Goal: Task Accomplishment & Management: Use online tool/utility

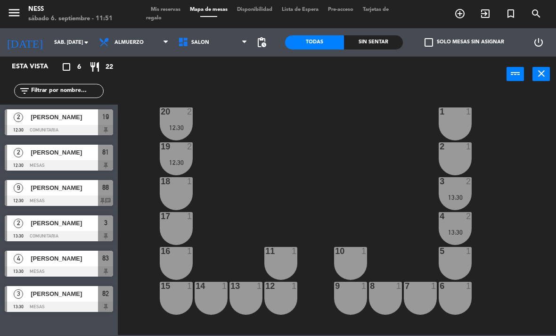
click at [178, 12] on span "Mis reservas" at bounding box center [165, 9] width 39 height 5
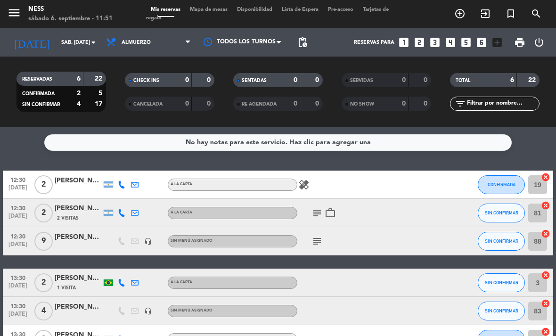
click at [309, 181] on icon "healing" at bounding box center [303, 184] width 11 height 11
click at [355, 189] on div "healing Moluscos" at bounding box center [336, 185] width 79 height 28
click at [214, 12] on span "Mapa de mesas" at bounding box center [208, 9] width 47 height 5
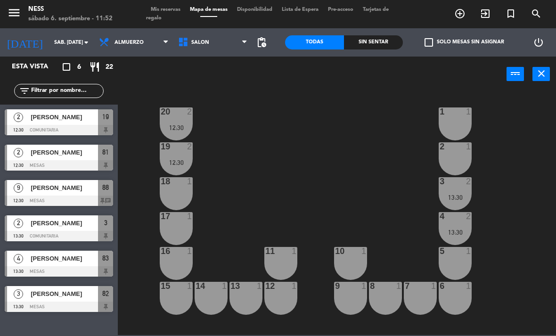
click at [65, 189] on span "[PERSON_NAME]" at bounding box center [64, 188] width 67 height 10
click at [43, 256] on span "[PERSON_NAME]" at bounding box center [64, 259] width 67 height 10
click at [66, 155] on span "[PERSON_NAME]" at bounding box center [64, 153] width 67 height 10
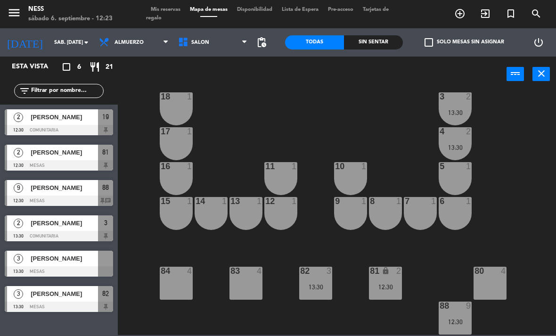
scroll to position [85, 0]
click at [395, 285] on div "12:30" at bounding box center [385, 287] width 33 height 7
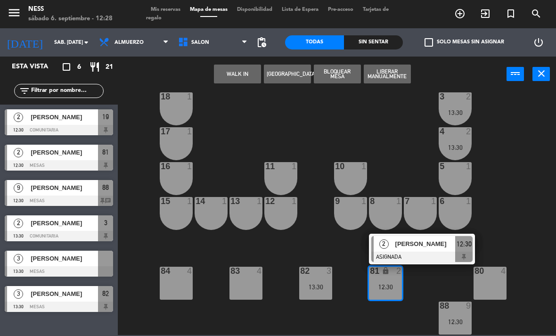
click at [430, 241] on span "[PERSON_NAME]" at bounding box center [426, 244] width 60 height 10
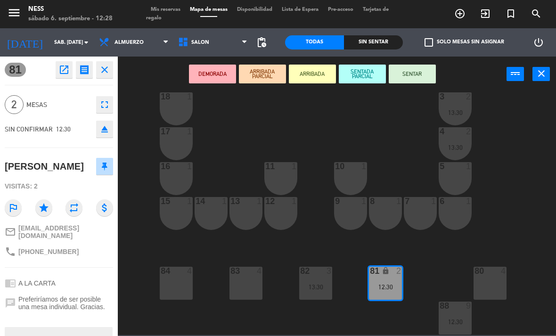
click at [421, 70] on button "SENTAR" at bounding box center [412, 74] width 47 height 19
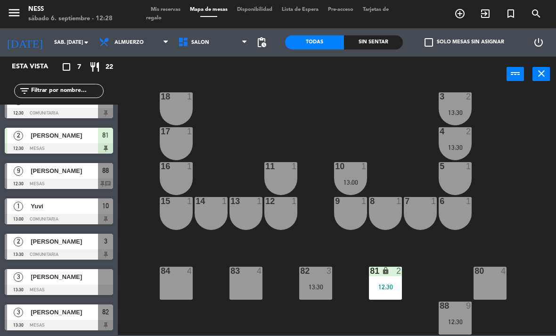
scroll to position [17, 0]
click at [350, 214] on div "13:30" at bounding box center [350, 217] width 33 height 7
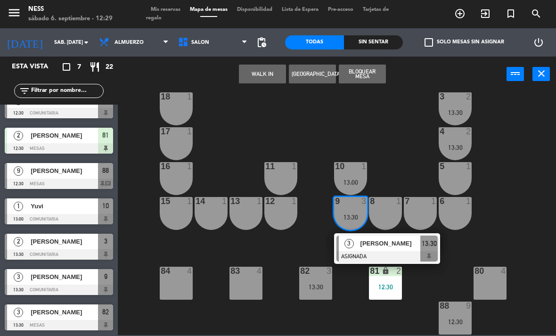
click at [387, 240] on span "[PERSON_NAME]" at bounding box center [391, 244] width 60 height 10
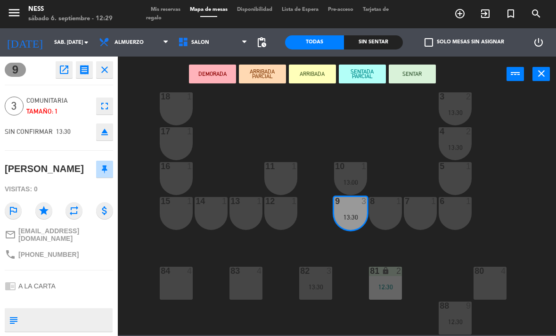
click at [390, 210] on div "8 1" at bounding box center [385, 213] width 33 height 33
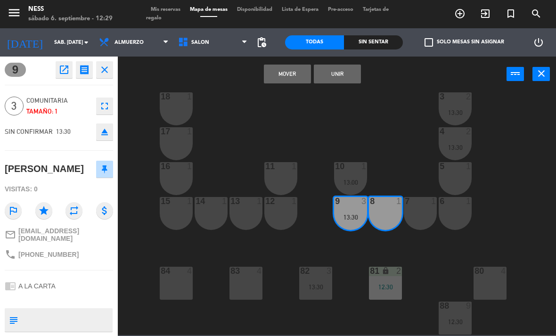
click at [427, 210] on div "7 1" at bounding box center [420, 213] width 33 height 33
click at [350, 70] on button "Unir" at bounding box center [337, 74] width 47 height 19
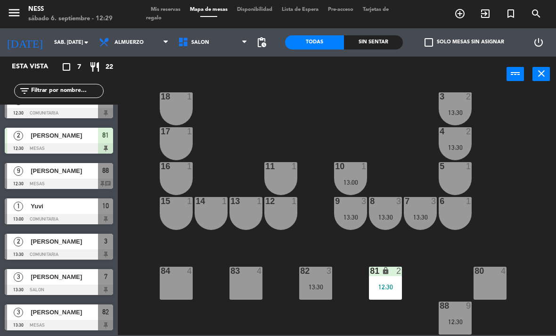
click at [425, 148] on div "20 2 12:30 1 1 19 2 12:30 2 1 18 1 3 2 13:30 17 1 4 2 13:30 16 1 11 1 10 1 13:0…" at bounding box center [340, 213] width 433 height 244
click at [545, 218] on div "20 2 12:30 1 1 19 2 12:30 2 1 18 1 3 2 13:30 17 1 4 2 13:30 16 1 11 1 10 1 13:0…" at bounding box center [340, 213] width 433 height 244
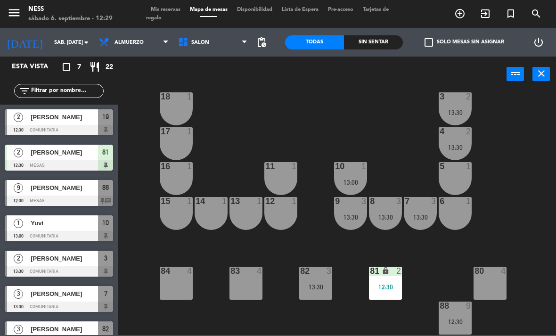
scroll to position [0, 0]
click at [457, 322] on div "12:30" at bounding box center [455, 322] width 33 height 7
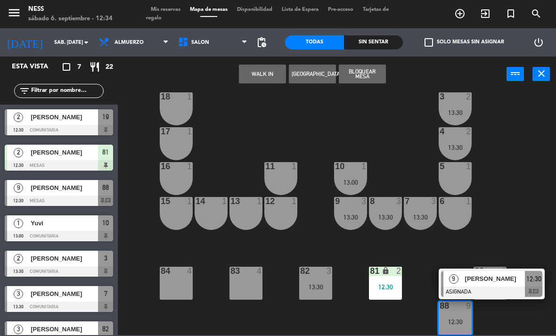
click at [501, 280] on span "[PERSON_NAME]" at bounding box center [495, 279] width 60 height 10
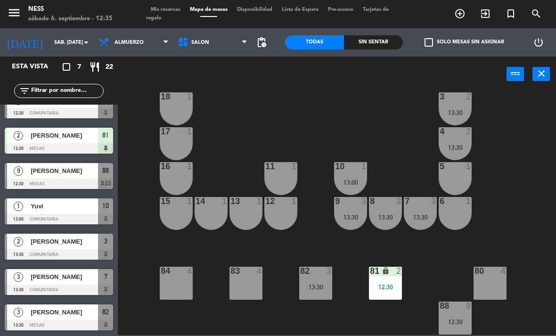
scroll to position [17, 0]
click at [54, 215] on div at bounding box center [59, 219] width 108 height 10
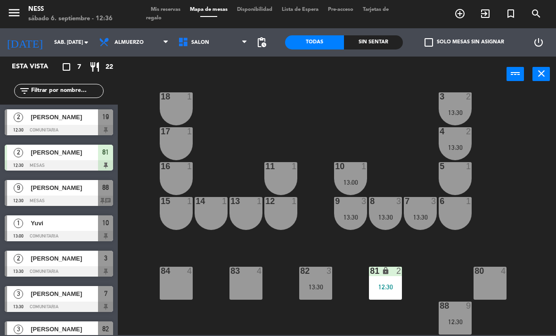
scroll to position [85, 0]
click at [452, 316] on div "88 9 12:30" at bounding box center [455, 318] width 33 height 33
click at [548, 135] on div "20 2 12:30 1 1 19 2 12:30 2 1 18 1 3 2 13:30 17 1 4 2 13:30 16 1 11 1 10 1 13:0…" at bounding box center [340, 213] width 433 height 244
click at [128, 41] on span "Almuerzo" at bounding box center [129, 43] width 29 height 6
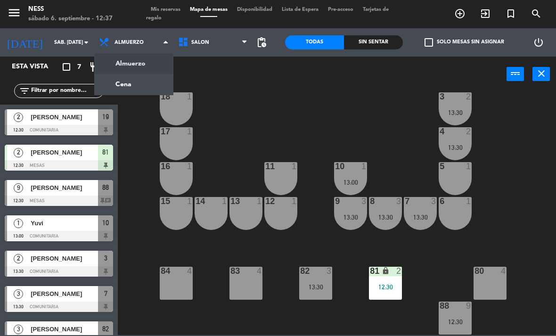
click at [136, 83] on ng-component "menu Ness sábado 6. septiembre - 12:37 Mis reservas Mapa de mesas Disponibilida…" at bounding box center [278, 167] width 556 height 335
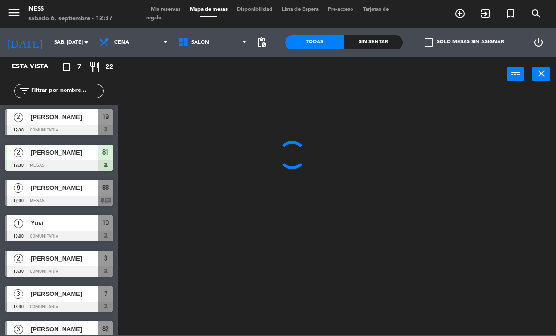
scroll to position [0, 0]
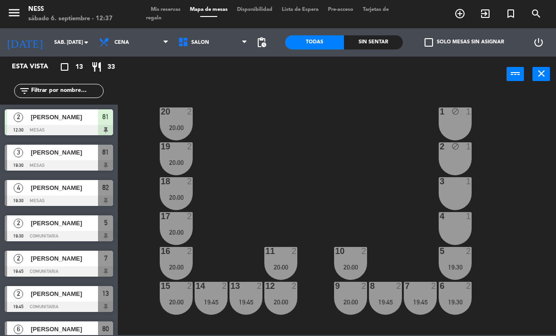
click at [131, 41] on span "Cena" at bounding box center [133, 42] width 79 height 21
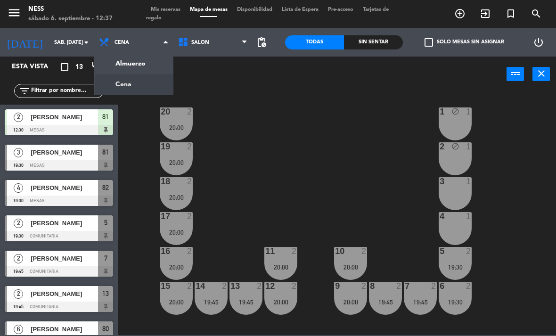
click at [134, 65] on ng-component "menu Ness sábado 6. septiembre - 12:37 Mis reservas Mapa de mesas Disponibilida…" at bounding box center [278, 167] width 556 height 335
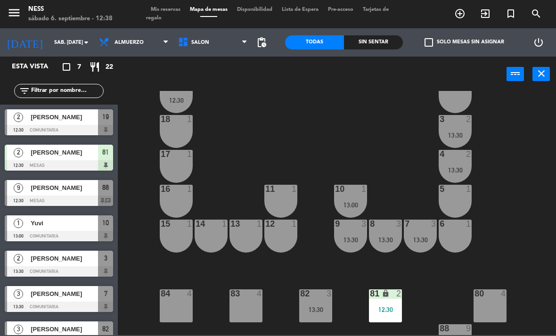
scroll to position [69, 0]
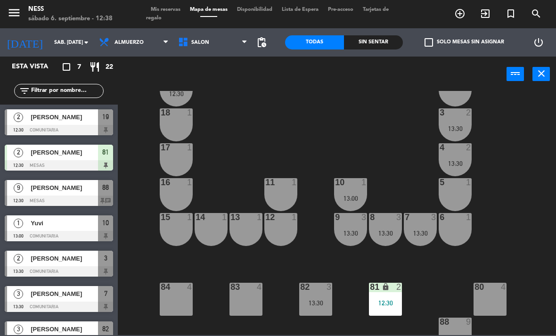
click at [57, 261] on span "[PERSON_NAME]" at bounding box center [64, 259] width 67 height 10
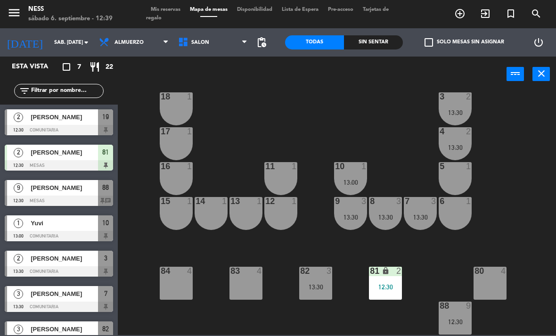
scroll to position [85, 0]
click at [459, 320] on div "12:30" at bounding box center [455, 322] width 33 height 7
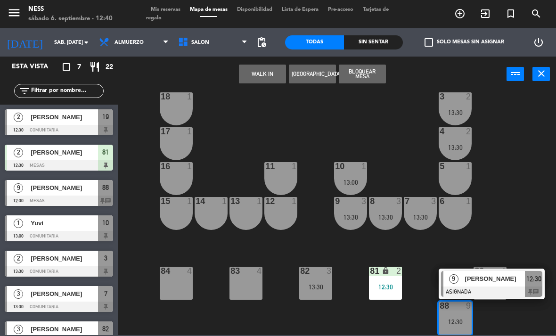
click at [501, 278] on span "[PERSON_NAME]" at bounding box center [495, 279] width 60 height 10
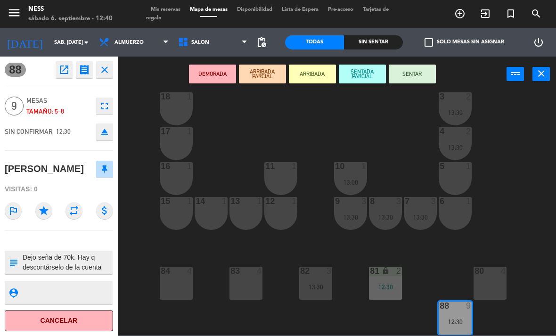
click at [415, 73] on button "SENTAR" at bounding box center [412, 74] width 47 height 19
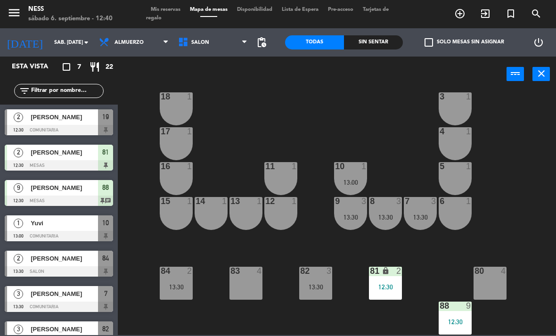
click at [174, 286] on div "13:30" at bounding box center [176, 287] width 33 height 7
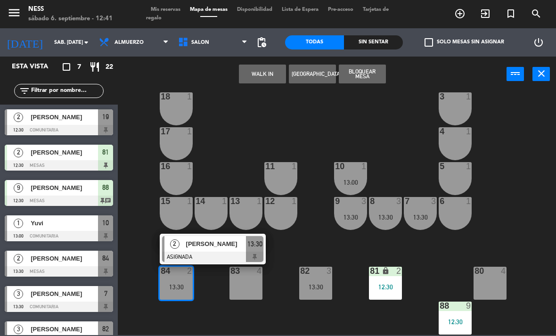
click at [220, 240] on span "[PERSON_NAME]" at bounding box center [216, 244] width 60 height 10
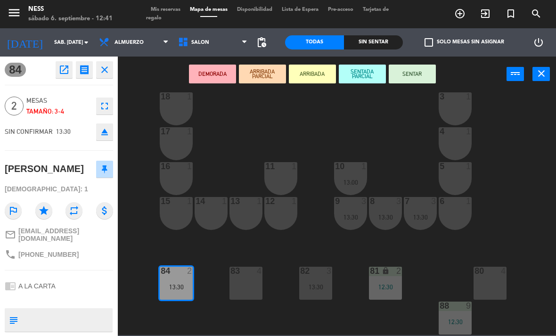
click at [416, 71] on button "SENTAR" at bounding box center [412, 74] width 47 height 19
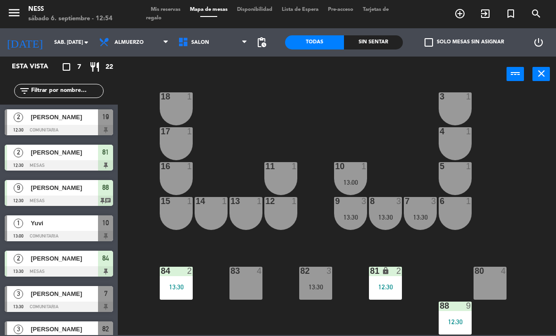
click at [351, 170] on div at bounding box center [351, 166] width 16 height 8
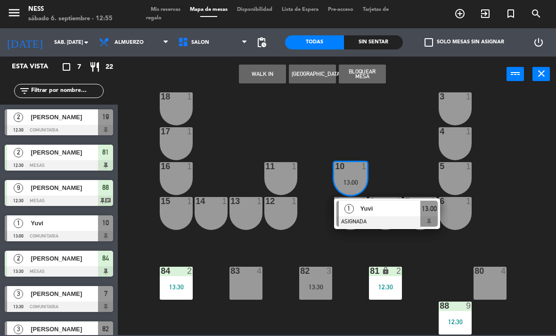
click at [388, 205] on span "Yuvi" at bounding box center [391, 209] width 60 height 10
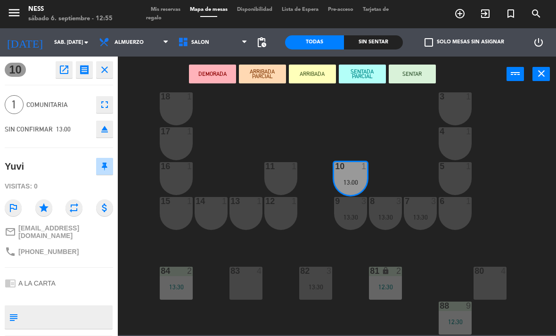
click at [417, 71] on button "SENTAR" at bounding box center [412, 74] width 47 height 19
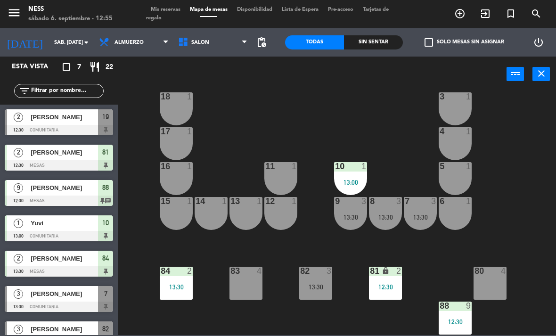
click at [319, 288] on div "13:30" at bounding box center [315, 287] width 33 height 7
click at [520, 207] on div "20 2 12:30 1 1 19 2 12:30 2 1 18 1 3 1 17 1 4 1 16 1 11 1 10 1 13:00 5 1 12 1 1…" at bounding box center [340, 213] width 433 height 244
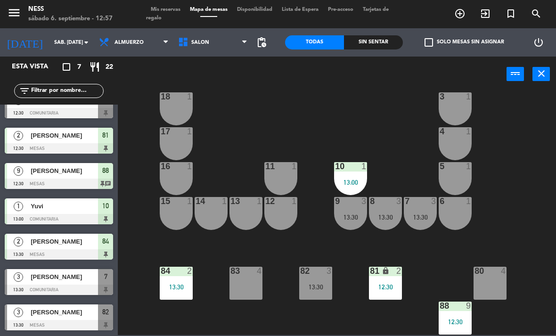
scroll to position [17, 0]
click at [241, 289] on div "83 4" at bounding box center [246, 283] width 33 height 33
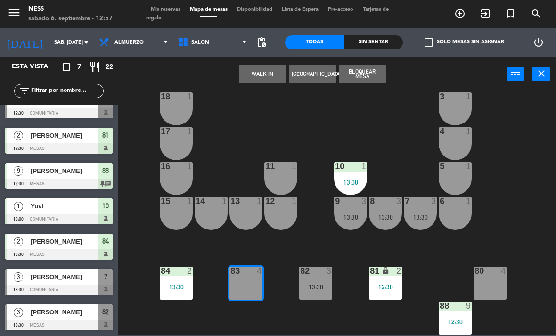
click at [268, 79] on button "WALK IN" at bounding box center [262, 74] width 47 height 19
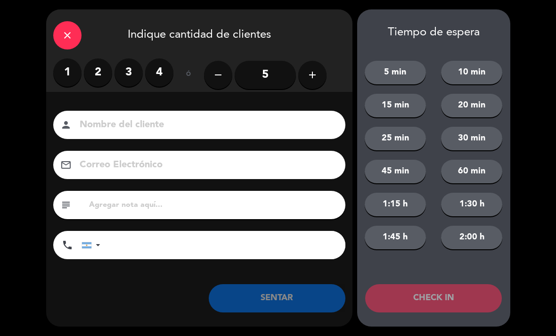
click at [127, 71] on label "3" at bounding box center [129, 72] width 28 height 28
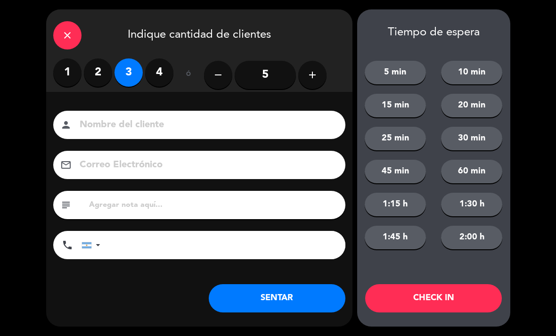
click at [311, 300] on button "SENTAR" at bounding box center [277, 298] width 137 height 28
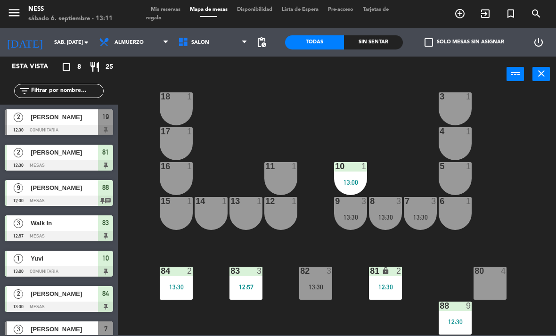
scroll to position [52, 0]
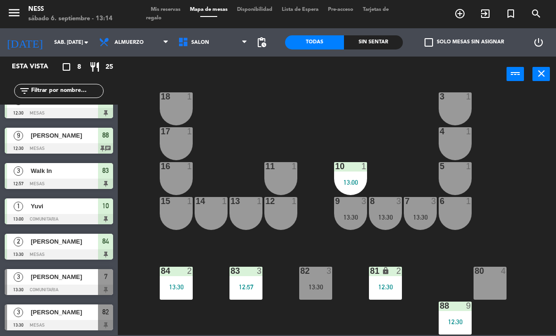
click at [244, 213] on div "13 1" at bounding box center [246, 213] width 33 height 33
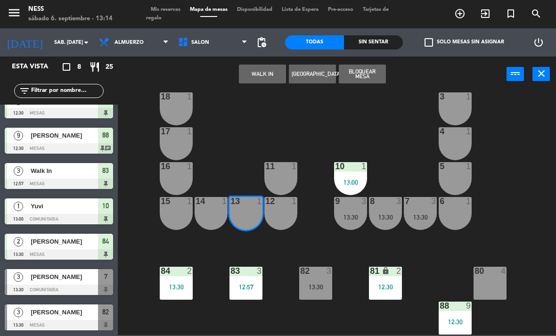
click at [269, 70] on button "WALK IN" at bounding box center [262, 74] width 47 height 19
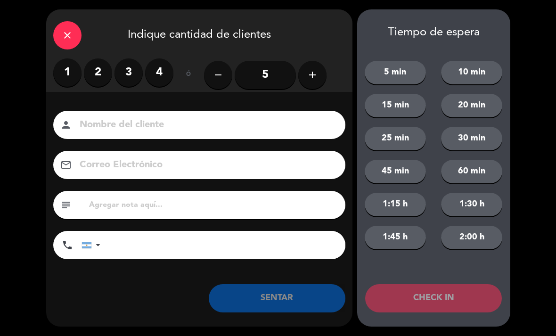
click at [159, 71] on label "4" at bounding box center [159, 72] width 28 height 28
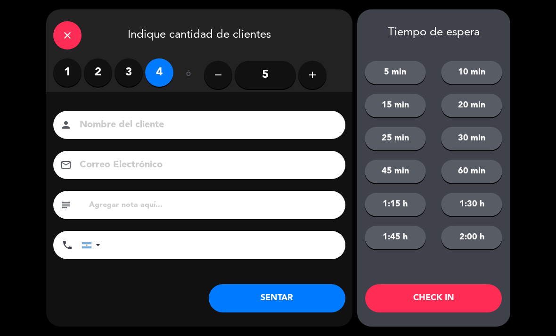
click at [297, 293] on button "SENTAR" at bounding box center [277, 298] width 137 height 28
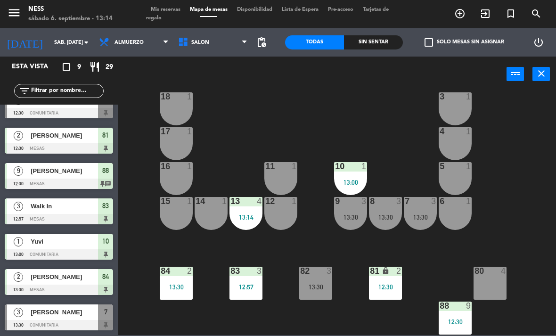
scroll to position [0, 0]
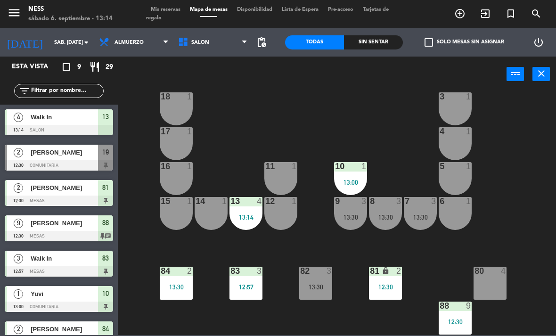
click at [245, 209] on div "13 4 13:14" at bounding box center [246, 213] width 33 height 33
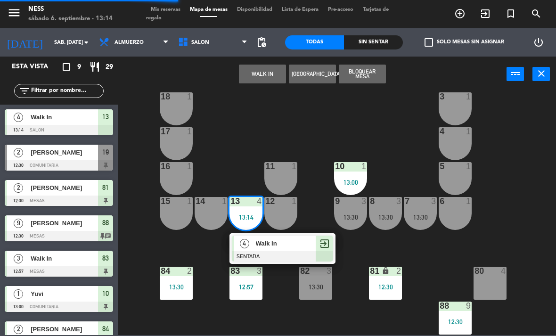
click at [264, 248] on span "Walk In" at bounding box center [286, 244] width 60 height 10
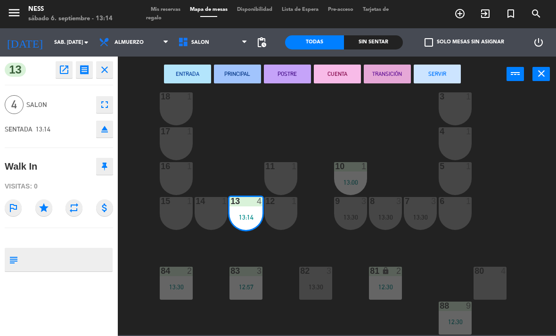
click at [214, 210] on div "14 1" at bounding box center [211, 213] width 33 height 33
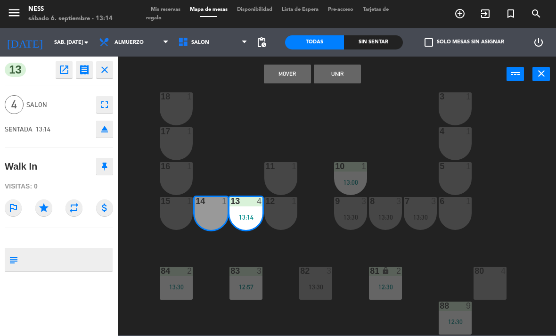
click at [176, 207] on div "15 1" at bounding box center [176, 213] width 33 height 33
click at [182, 178] on div "16 1" at bounding box center [176, 178] width 33 height 33
click at [346, 74] on button "Unir" at bounding box center [337, 74] width 47 height 19
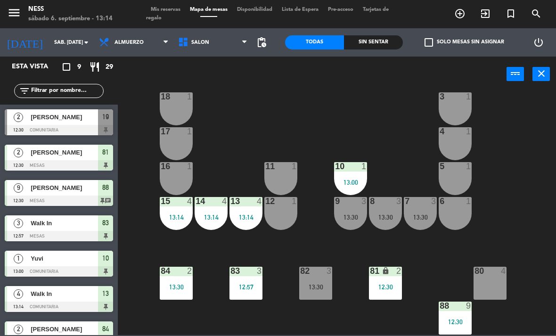
click at [181, 208] on div "15 4 13:14" at bounding box center [176, 213] width 33 height 33
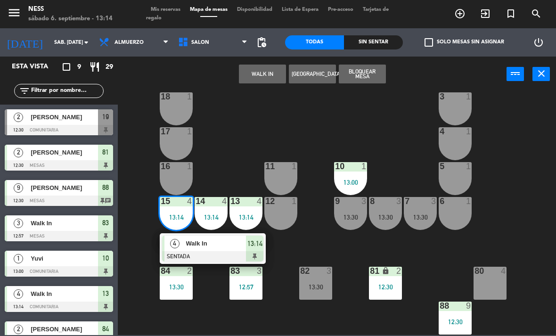
click at [188, 175] on div "16 1" at bounding box center [176, 178] width 33 height 33
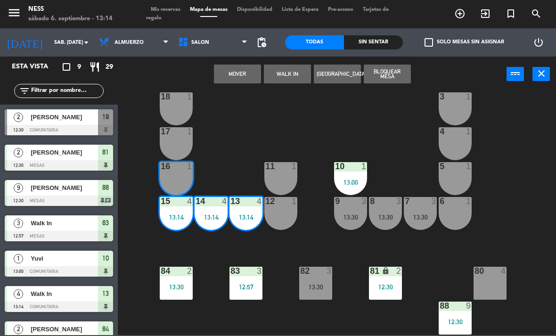
click at [232, 121] on div "20 2 12:30 1 1 19 2 12:30 2 1 18 1 3 1 17 1 4 1 16 1 11 1 10 1 13:00 5 1 12 1 1…" at bounding box center [340, 213] width 433 height 244
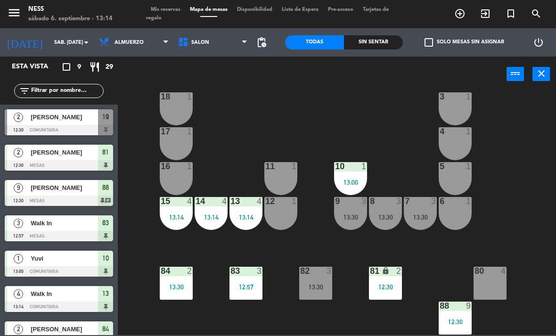
click at [211, 212] on div "14 4 13:14" at bounding box center [211, 213] width 33 height 33
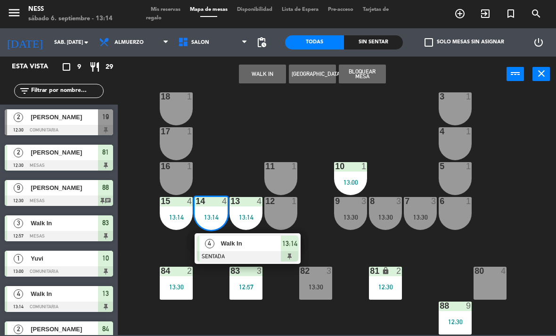
click at [240, 247] on span "Walk In" at bounding box center [251, 244] width 60 height 10
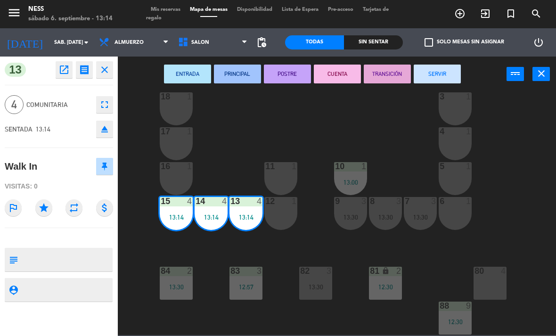
click at [183, 172] on div "16 1" at bounding box center [176, 166] width 33 height 9
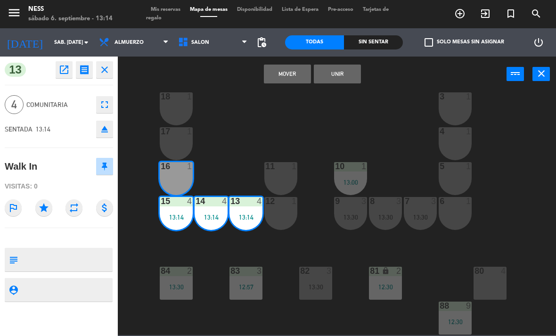
click at [347, 75] on button "Unir" at bounding box center [337, 74] width 47 height 19
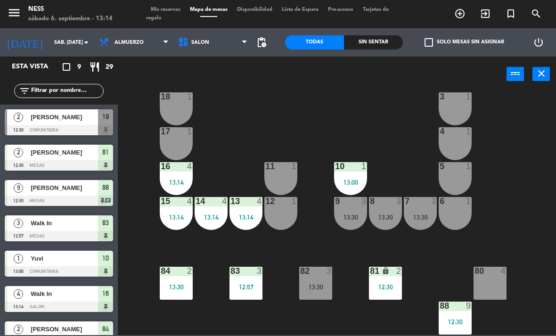
click at [379, 110] on div "20 2 12:30 1 1 19 2 12:30 2 1 18 1 3 1 17 1 4 1 16 4 13:14 11 1 10 1 13:00 5 1 …" at bounding box center [340, 213] width 433 height 244
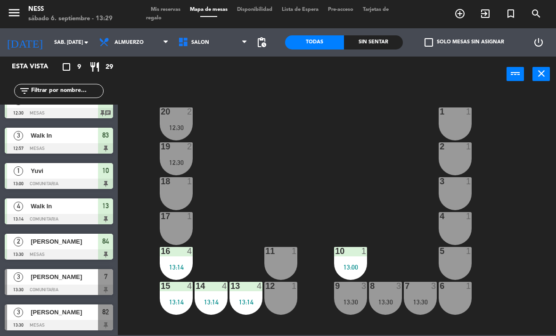
click at [456, 193] on div "3 1" at bounding box center [455, 193] width 33 height 33
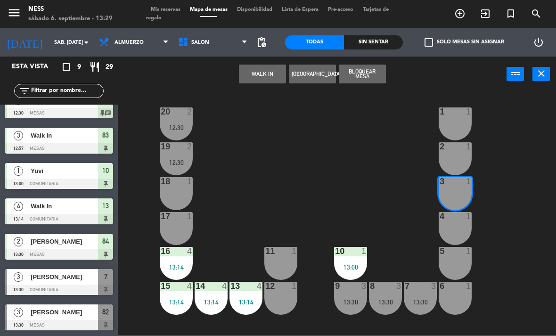
click at [257, 71] on button "WALK IN" at bounding box center [262, 74] width 47 height 19
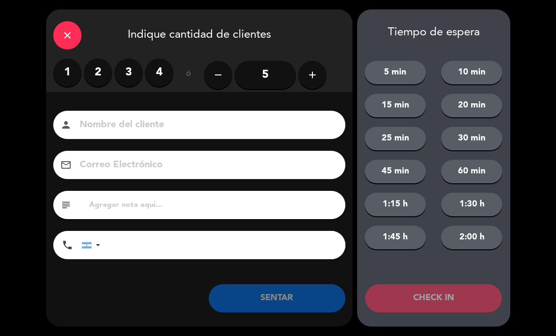
click at [100, 72] on label "2" at bounding box center [98, 72] width 28 height 28
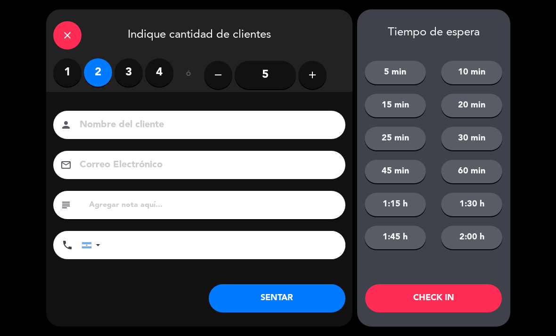
click at [309, 297] on button "SENTAR" at bounding box center [277, 298] width 137 height 28
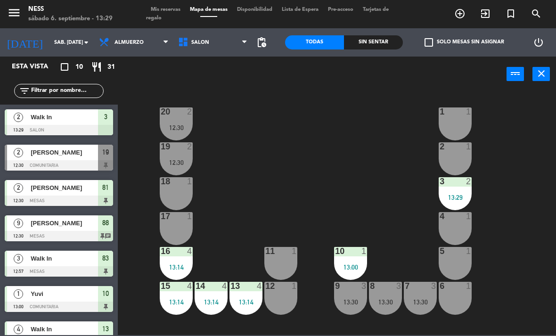
click at [456, 190] on div "3 2 13:29" at bounding box center [455, 193] width 33 height 33
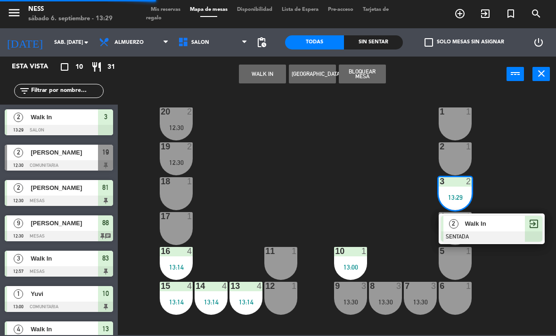
click at [490, 230] on div "Walk In" at bounding box center [494, 224] width 61 height 16
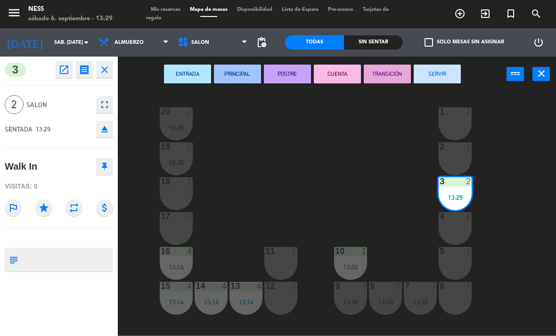
click at [457, 225] on div "4 1" at bounding box center [455, 228] width 33 height 33
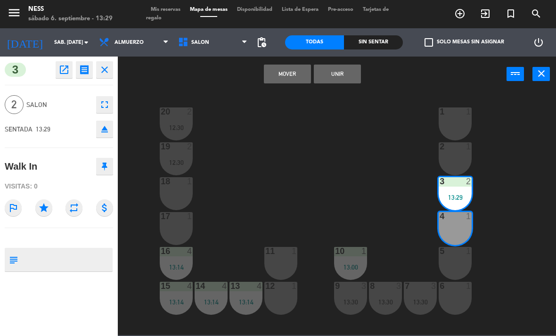
click at [348, 79] on button "Unir" at bounding box center [337, 74] width 47 height 19
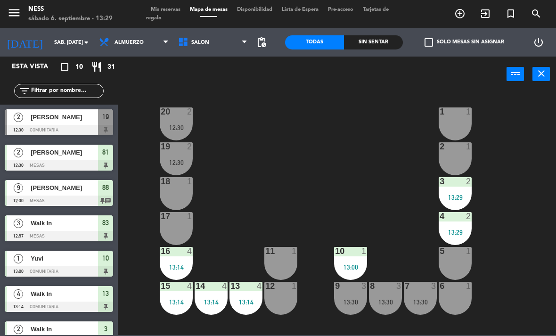
click at [179, 157] on div "19 2 12:30" at bounding box center [176, 158] width 33 height 33
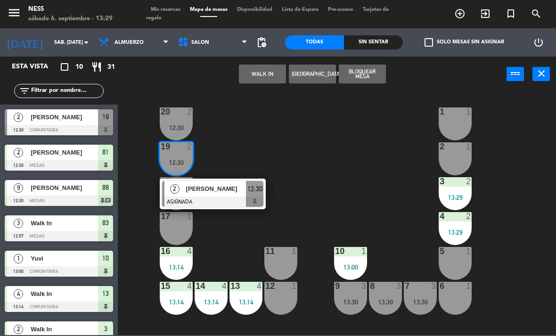
click at [233, 190] on span "[PERSON_NAME]" at bounding box center [216, 189] width 60 height 10
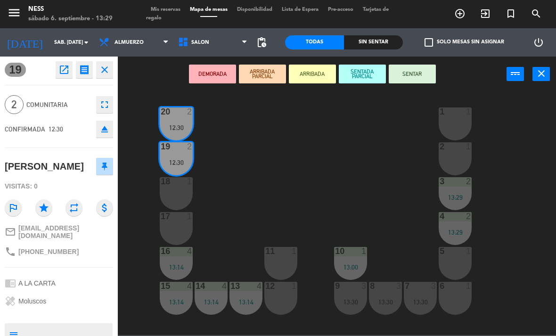
click at [113, 125] on button "eject" at bounding box center [104, 129] width 17 height 17
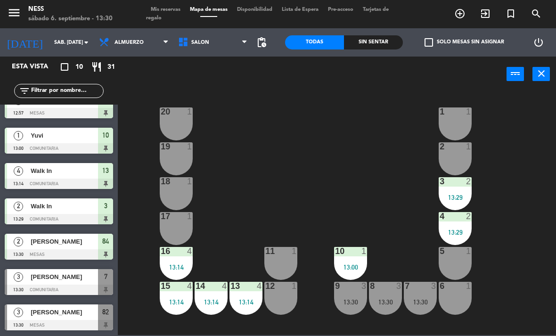
scroll to position [123, 0]
click at [51, 315] on span "[PERSON_NAME]" at bounding box center [64, 312] width 67 height 10
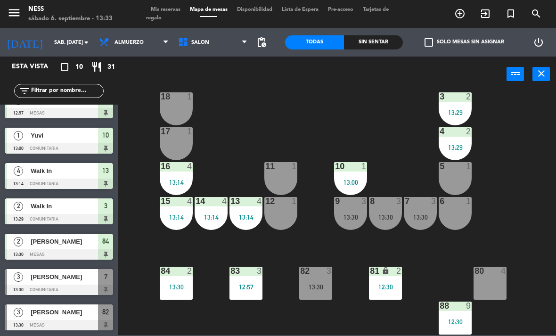
scroll to position [85, 0]
click at [314, 285] on div "13:30" at bounding box center [315, 287] width 33 height 7
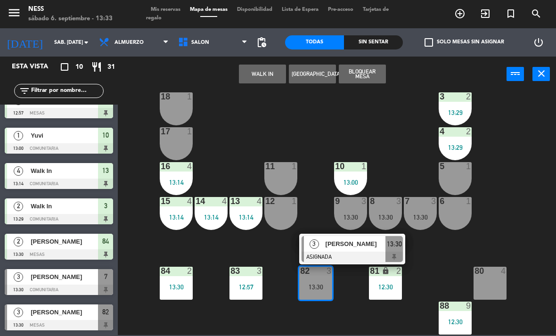
click at [351, 244] on span "[PERSON_NAME]" at bounding box center [356, 244] width 60 height 10
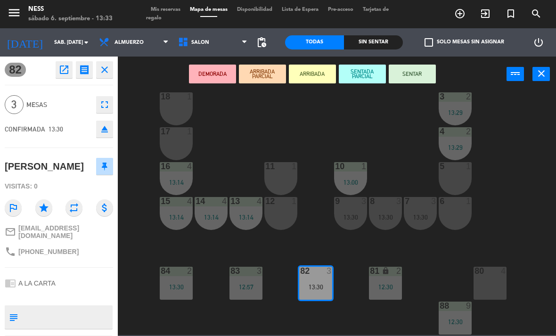
click at [421, 73] on button "SENTAR" at bounding box center [412, 74] width 47 height 19
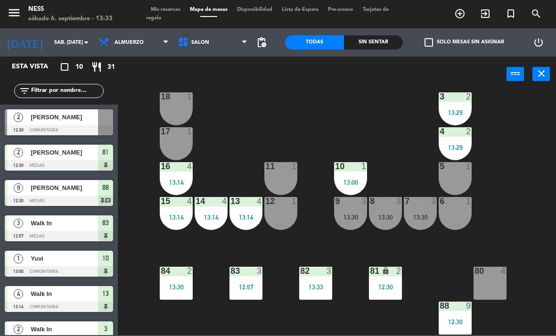
scroll to position [92, 0]
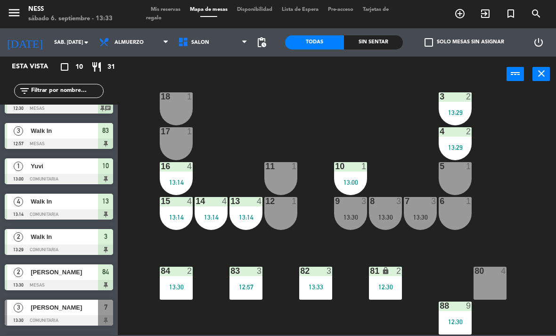
click at [405, 117] on div "20 1 1 1 19 1 2 1 18 1 3 2 13:29 17 1 4 2 13:29 16 4 13:14 11 1 10 1 13:00 5 1 …" at bounding box center [340, 213] width 433 height 244
click at [171, 10] on span "Mis reservas" at bounding box center [165, 9] width 39 height 5
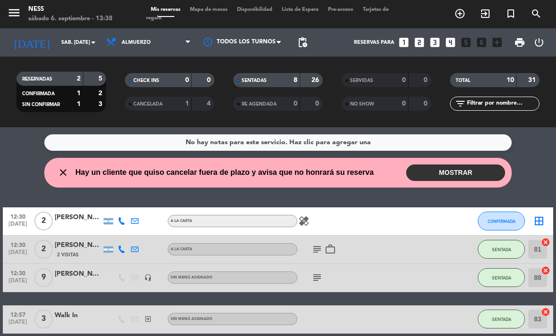
click at [462, 169] on button "MOSTRAR" at bounding box center [455, 173] width 99 height 17
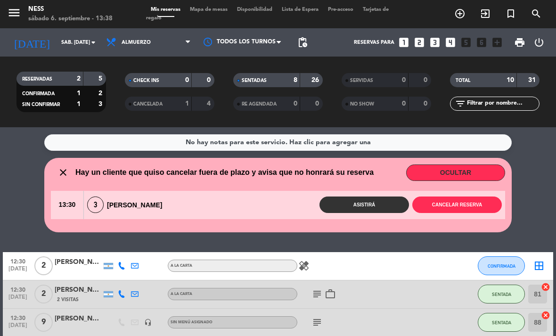
click at [464, 204] on button "Cancelar reserva" at bounding box center [458, 205] width 90 height 17
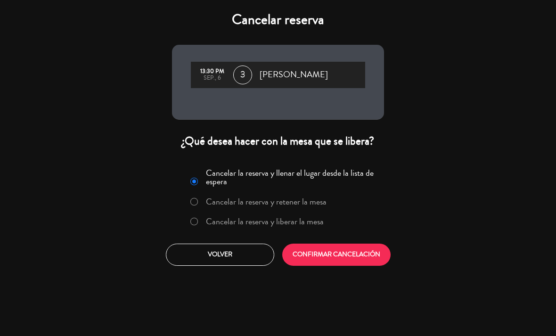
click at [354, 256] on button "CONFIRMAR CANCELACIÓN" at bounding box center [336, 255] width 108 height 22
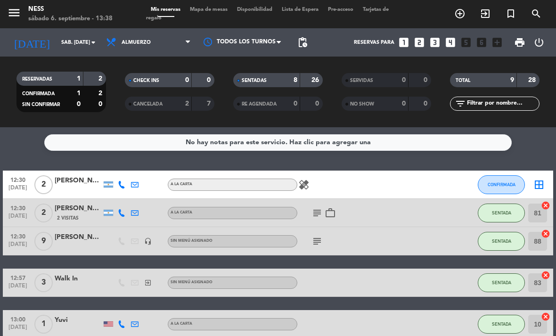
click at [207, 8] on span "Mapa de mesas" at bounding box center [208, 9] width 47 height 5
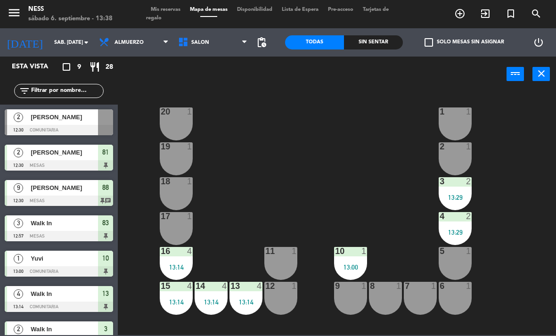
click at [60, 118] on span "[PERSON_NAME]" at bounding box center [64, 117] width 67 height 10
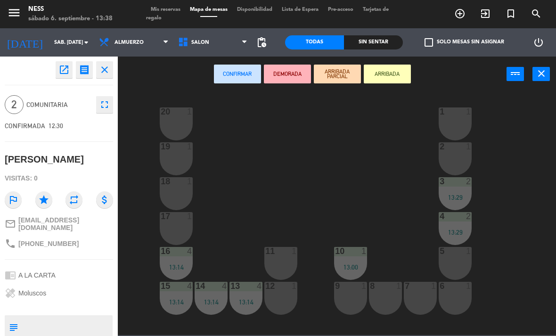
click at [62, 64] on icon "open_in_new" at bounding box center [63, 69] width 11 height 11
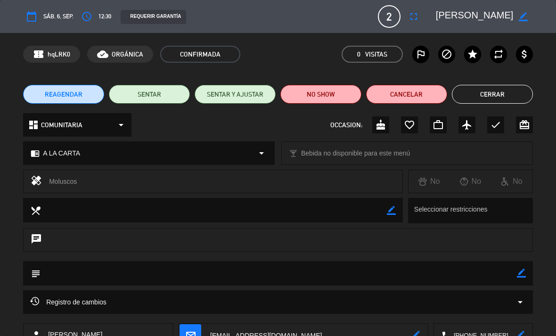
click at [328, 88] on button "NO SHOW" at bounding box center [321, 94] width 81 height 19
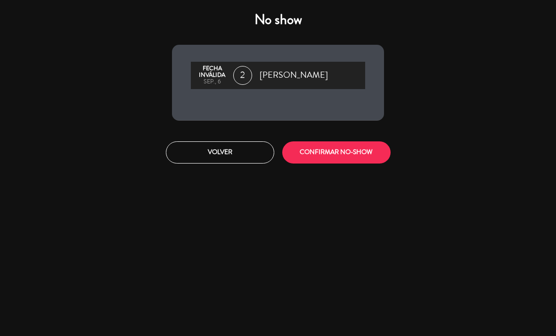
click at [352, 151] on button "CONFIRMAR NO-SHOW" at bounding box center [336, 152] width 108 height 22
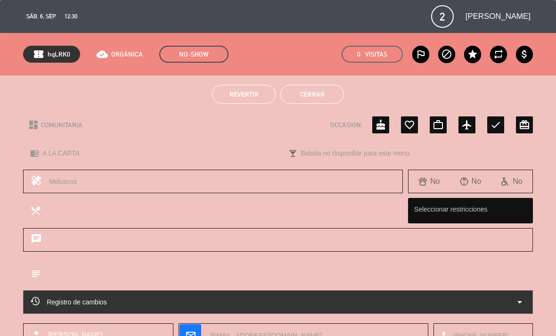
click at [303, 94] on button "Cerrar" at bounding box center [313, 94] width 64 height 19
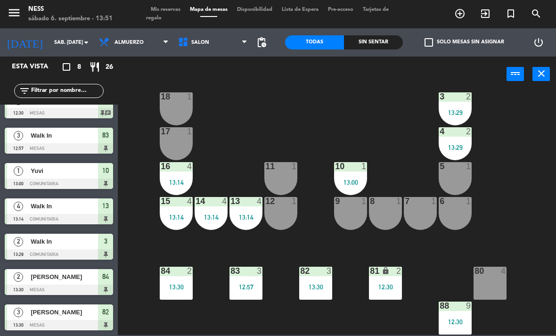
scroll to position [52, 0]
click at [353, 177] on div "10 1 13:00" at bounding box center [350, 178] width 33 height 33
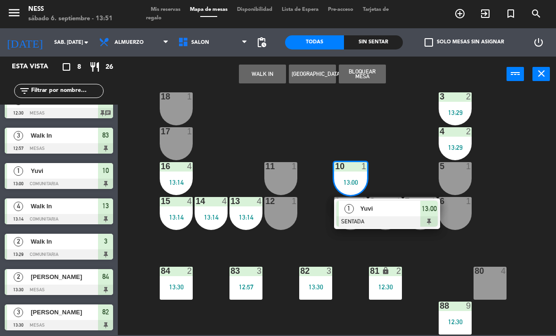
click at [378, 214] on span "Yuvi" at bounding box center [391, 209] width 60 height 10
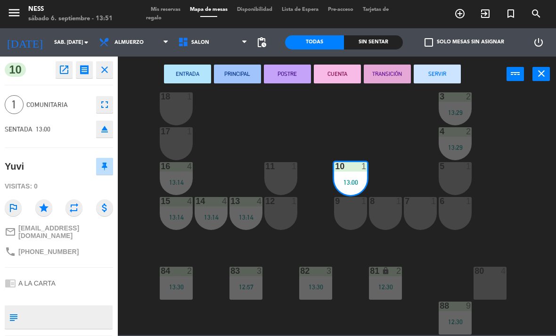
click at [445, 73] on button "SERVIR" at bounding box center [437, 74] width 47 height 19
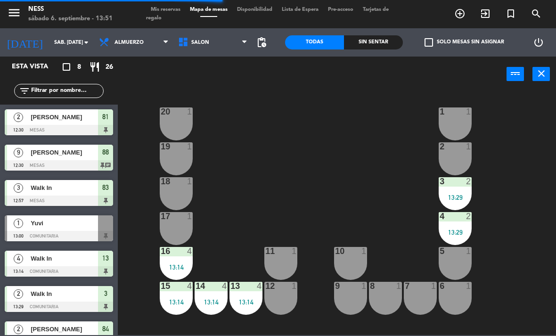
scroll to position [0, 0]
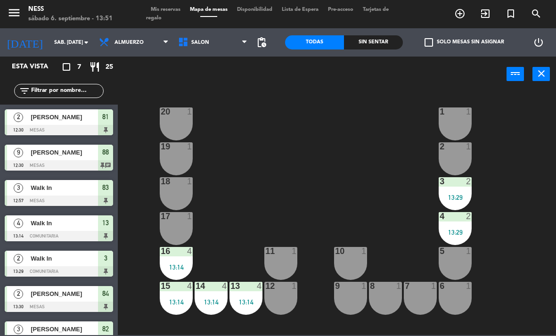
click at [175, 7] on span "Mis reservas" at bounding box center [165, 9] width 39 height 5
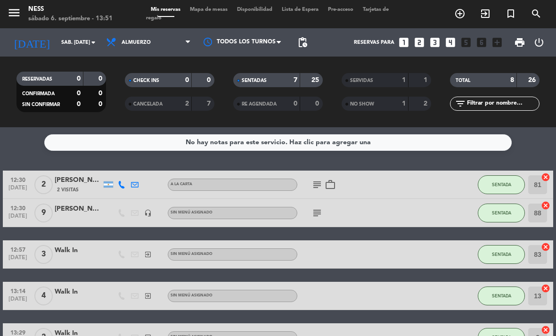
click at [224, 7] on span "Mapa de mesas" at bounding box center [208, 9] width 47 height 5
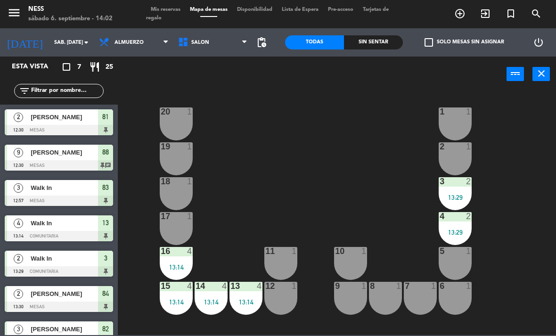
click at [351, 263] on div "10 1" at bounding box center [350, 263] width 33 height 33
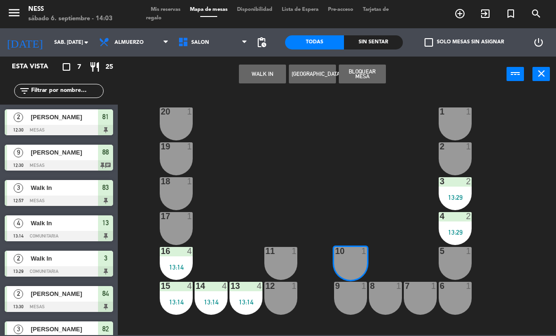
click at [258, 68] on button "WALK IN" at bounding box center [262, 74] width 47 height 19
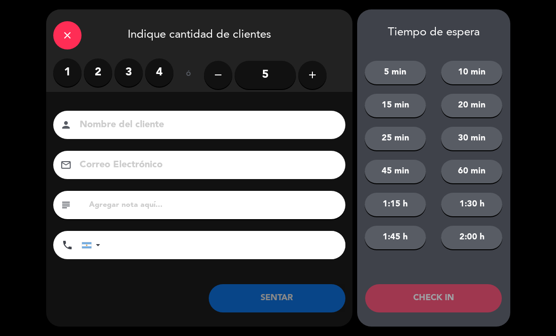
click at [64, 70] on label "1" at bounding box center [67, 72] width 28 height 28
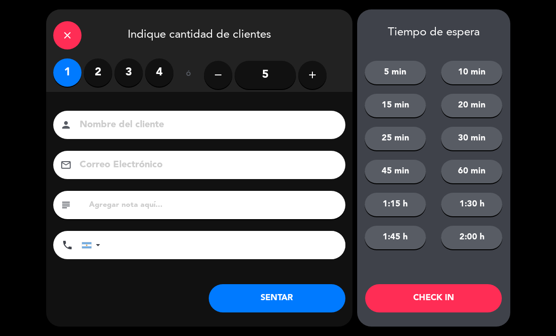
click at [303, 298] on button "SENTAR" at bounding box center [277, 298] width 137 height 28
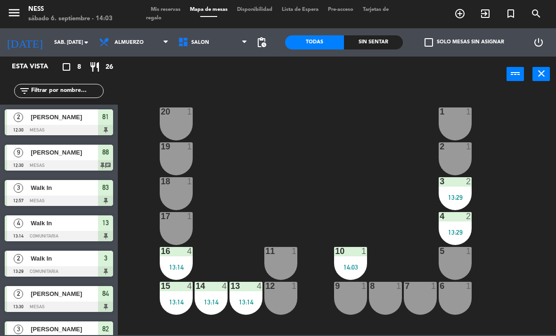
click at [173, 4] on div "menu Ness sábado 6. septiembre - 14:03 Mis reservas Mapa de mesas Disponibilida…" at bounding box center [278, 14] width 556 height 28
click at [175, 9] on span "Mis reservas" at bounding box center [165, 9] width 39 height 5
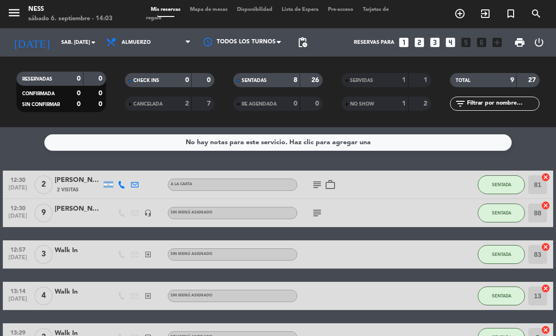
click at [217, 8] on span "Mapa de mesas" at bounding box center [208, 9] width 47 height 5
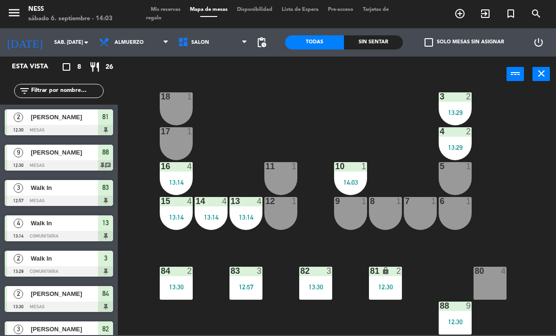
scroll to position [85, 0]
click at [391, 284] on div "12:30" at bounding box center [385, 287] width 33 height 7
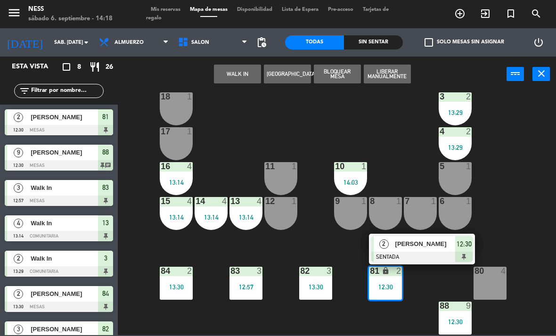
click at [422, 238] on div "[PERSON_NAME]" at bounding box center [425, 244] width 61 height 16
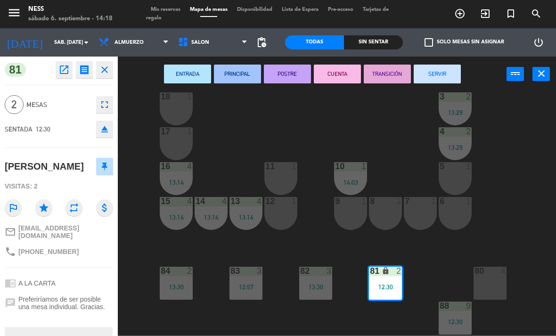
click at [442, 71] on button "SERVIR" at bounding box center [437, 74] width 47 height 19
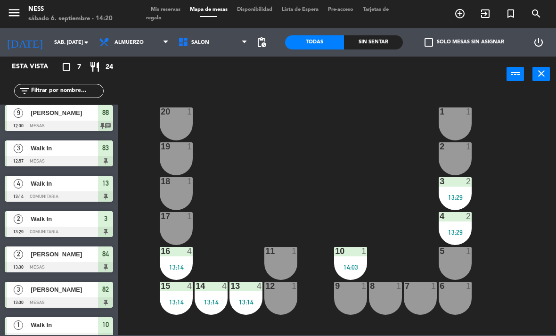
scroll to position [0, 0]
